Goal: Task Accomplishment & Management: Use online tool/utility

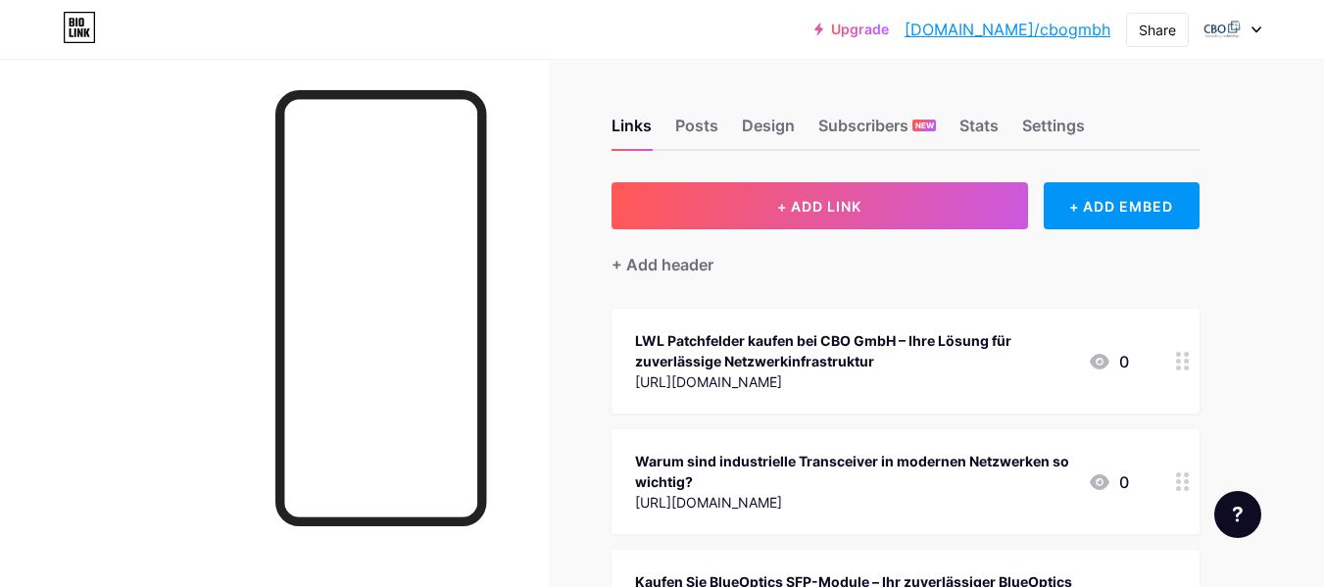
click at [1036, 22] on link "[DOMAIN_NAME]/cbogmbh" at bounding box center [1008, 30] width 206 height 24
click at [1168, 25] on div "Share" at bounding box center [1157, 30] width 37 height 21
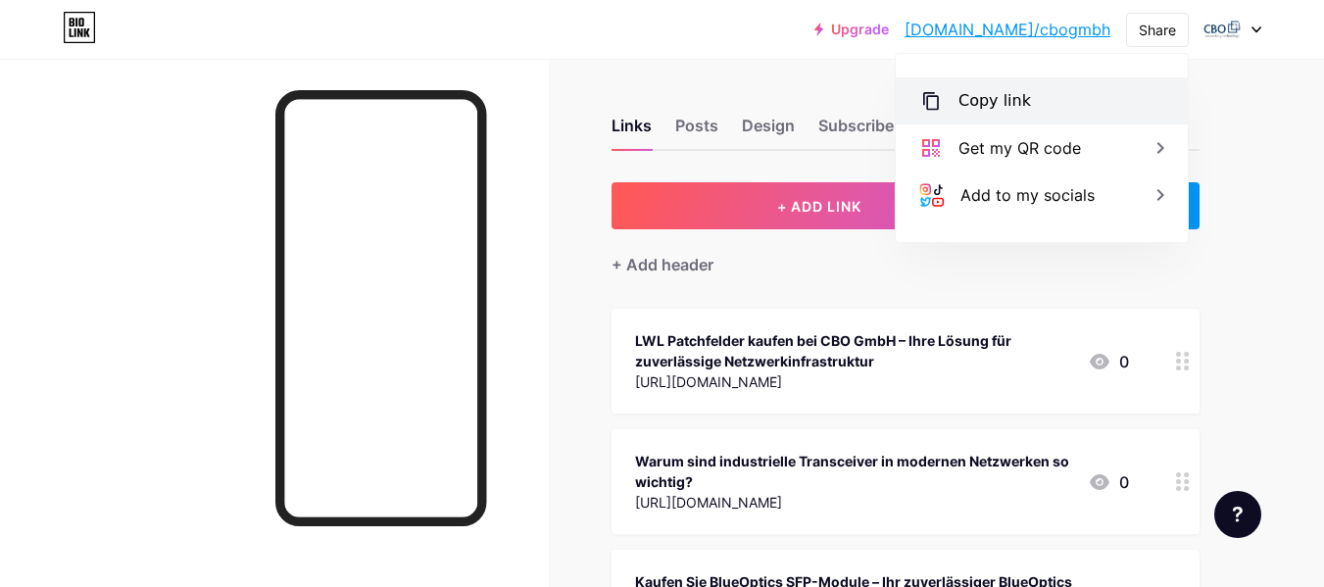
click at [989, 104] on div "Copy link" at bounding box center [995, 101] width 73 height 24
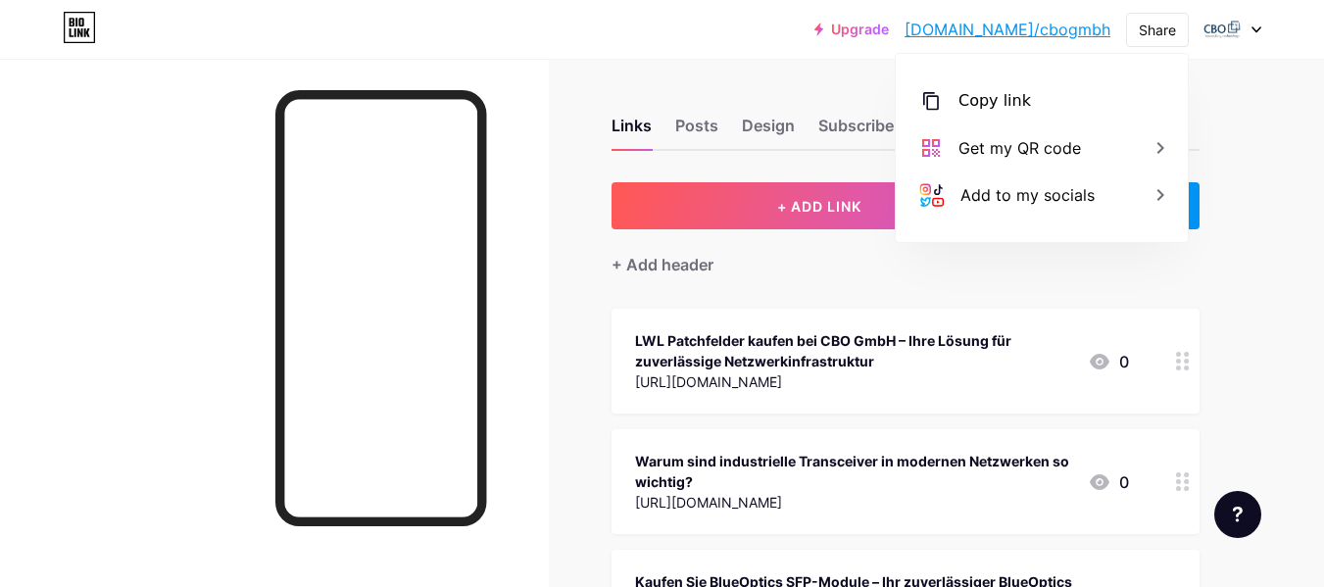
click at [510, 53] on div "Upgrade bio.link/cbogmb... bio.link/cbogmbh Share Copy link https://bio.link/cb…" at bounding box center [662, 29] width 1324 height 59
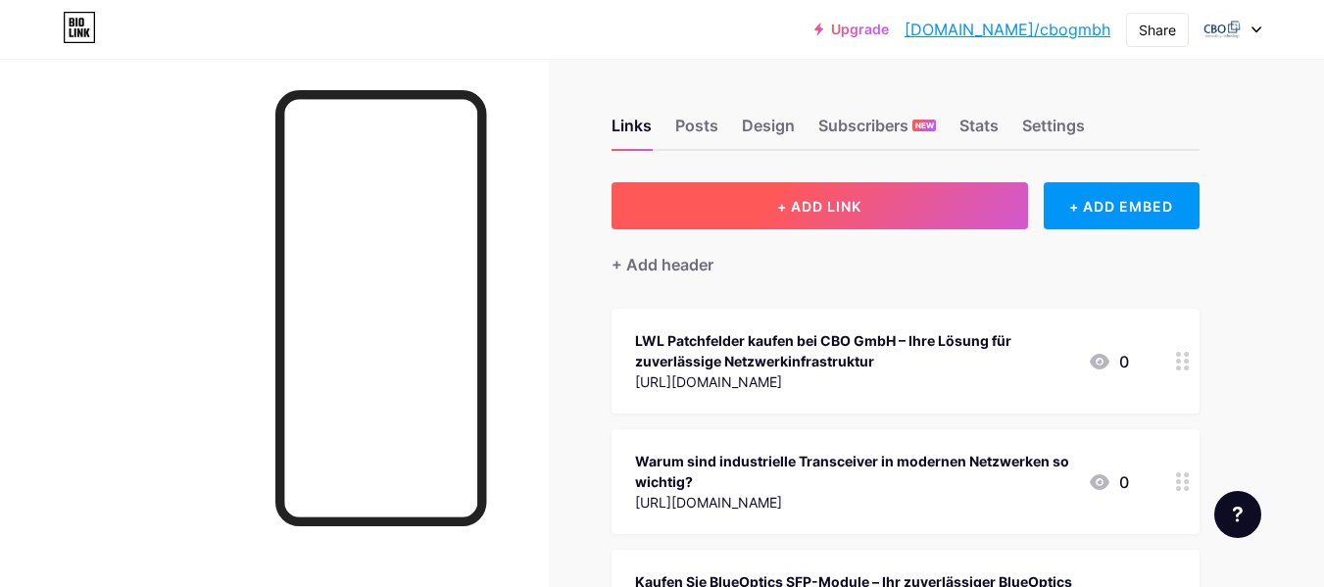
click at [759, 193] on button "+ ADD LINK" at bounding box center [820, 205] width 417 height 47
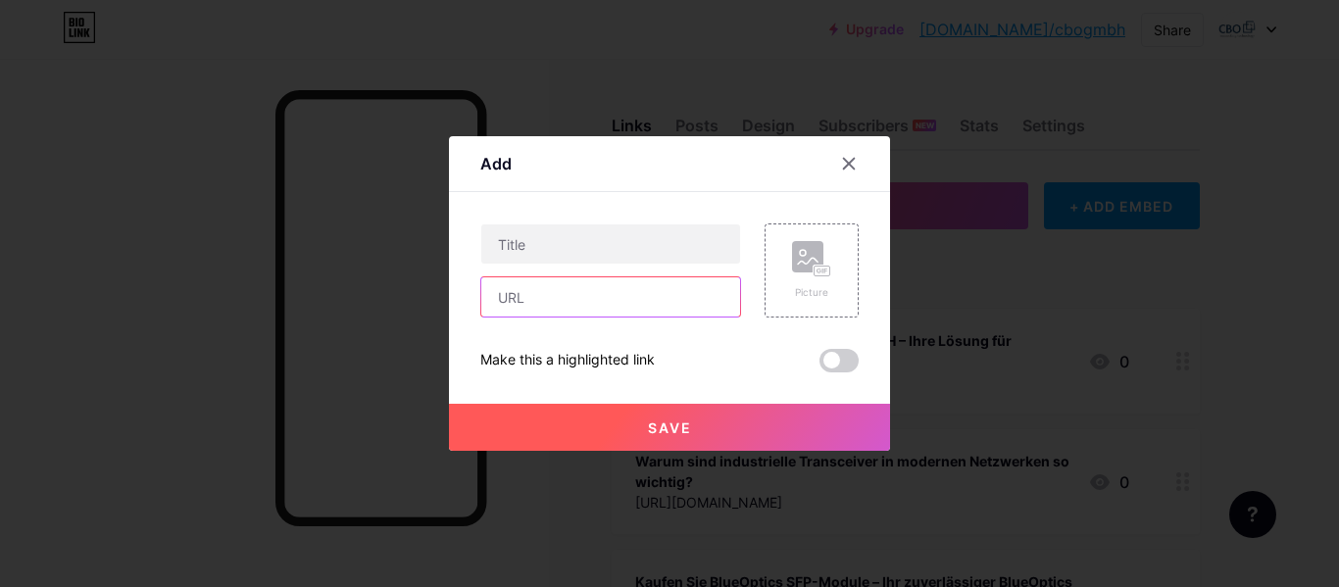
click at [531, 297] on input "text" at bounding box center [610, 296] width 259 height 39
paste input "[URL][DOMAIN_NAME]"
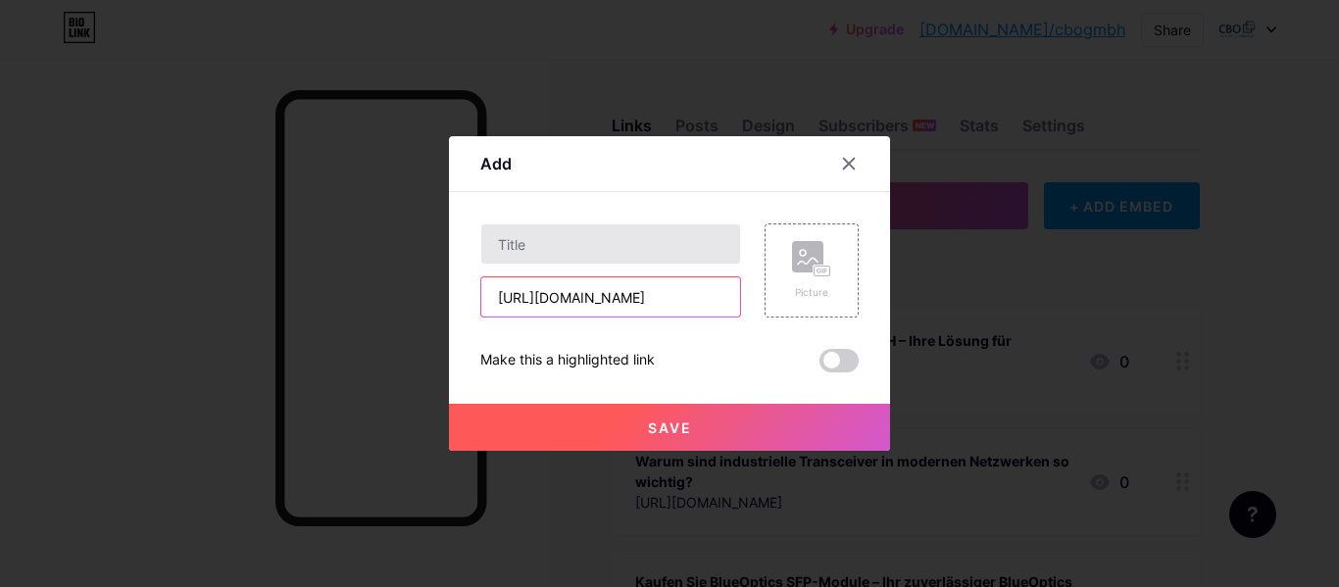
scroll to position [0, 478]
type input "[URL][DOMAIN_NAME]"
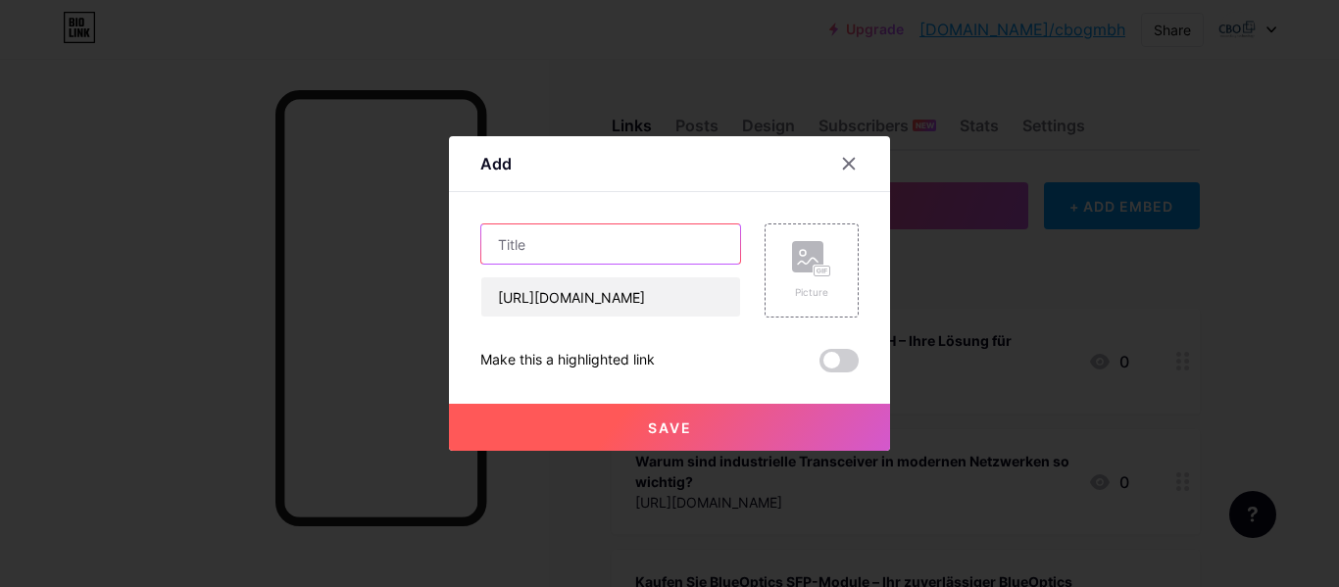
click at [541, 258] on input "text" at bounding box center [610, 243] width 259 height 39
paste input "Warum sind NIC-Karten von BlueLan eine intelligente Lösung für Netzwerklösungen?"
type input "Warum sind NIC-Karten von BlueLan eine intelligente Lösung für Netzwerklösungen?"
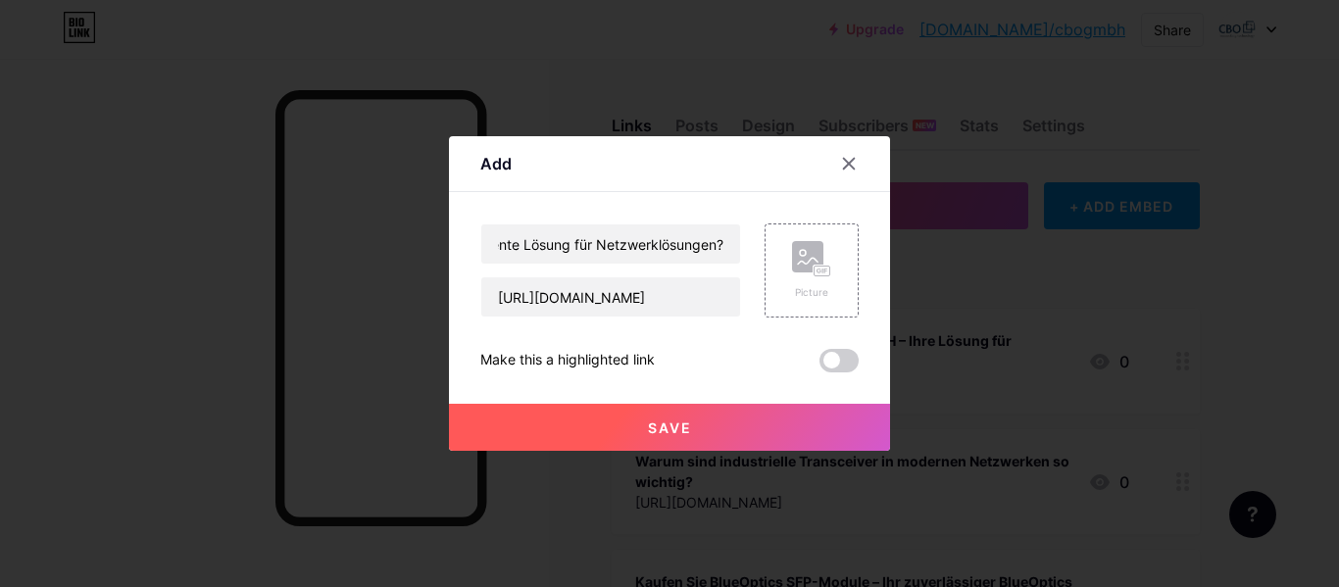
click at [686, 424] on button "Save" at bounding box center [669, 427] width 441 height 47
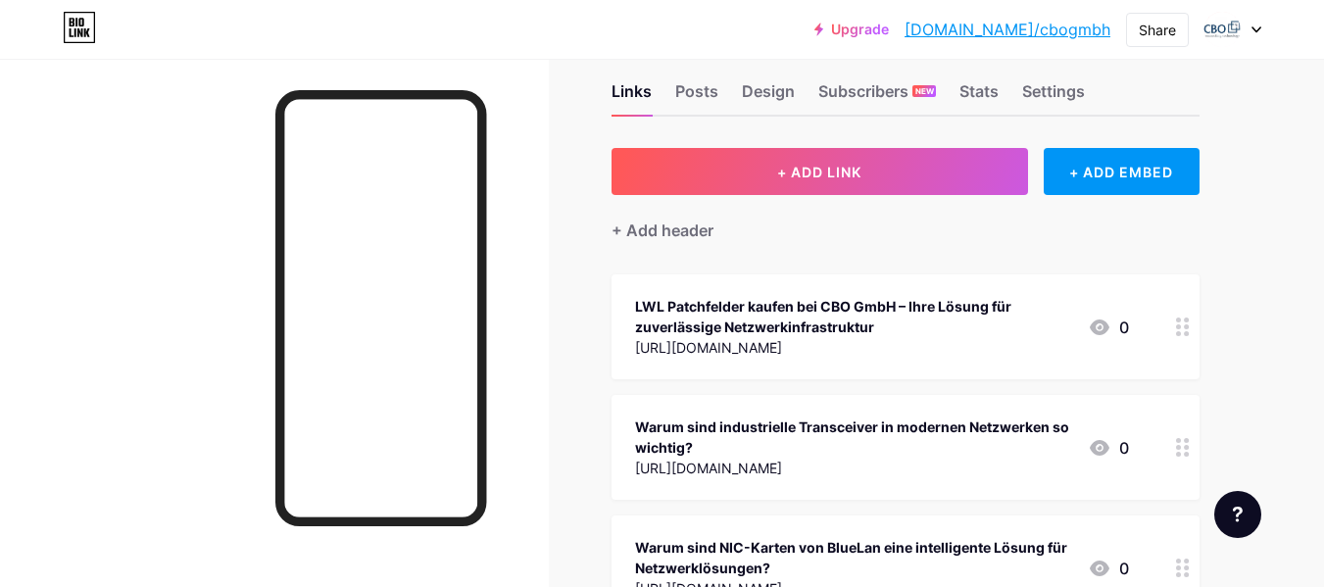
scroll to position [0, 0]
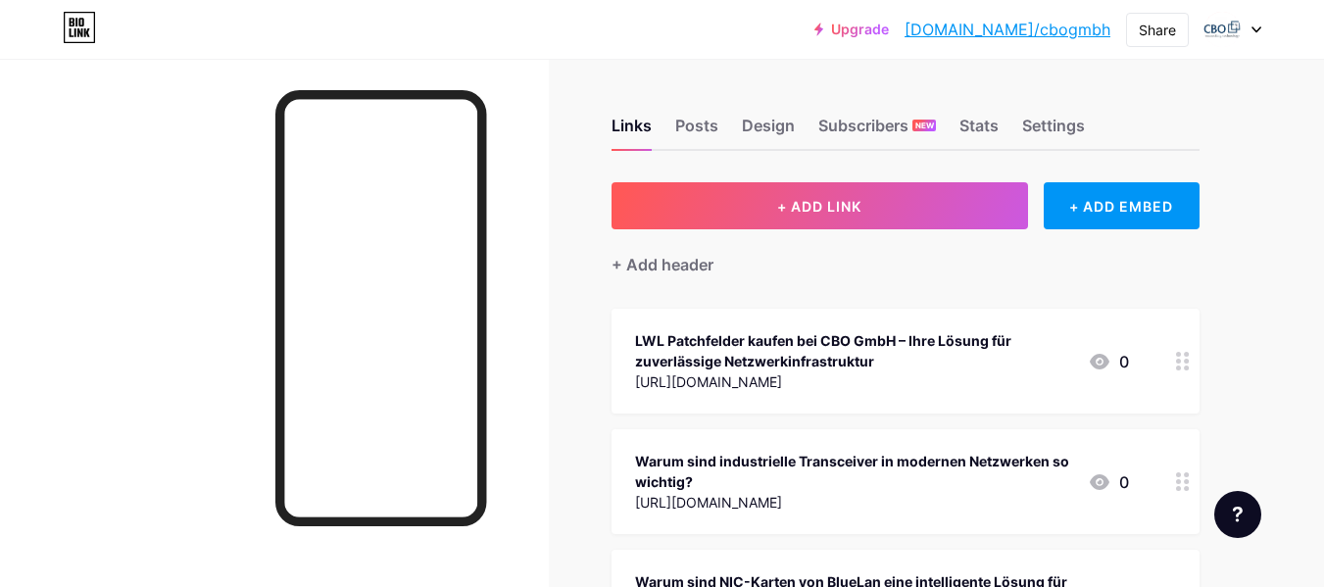
click at [1077, 25] on link "[DOMAIN_NAME]/cbogmbh" at bounding box center [1008, 30] width 206 height 24
